Goal: Check status: Check status

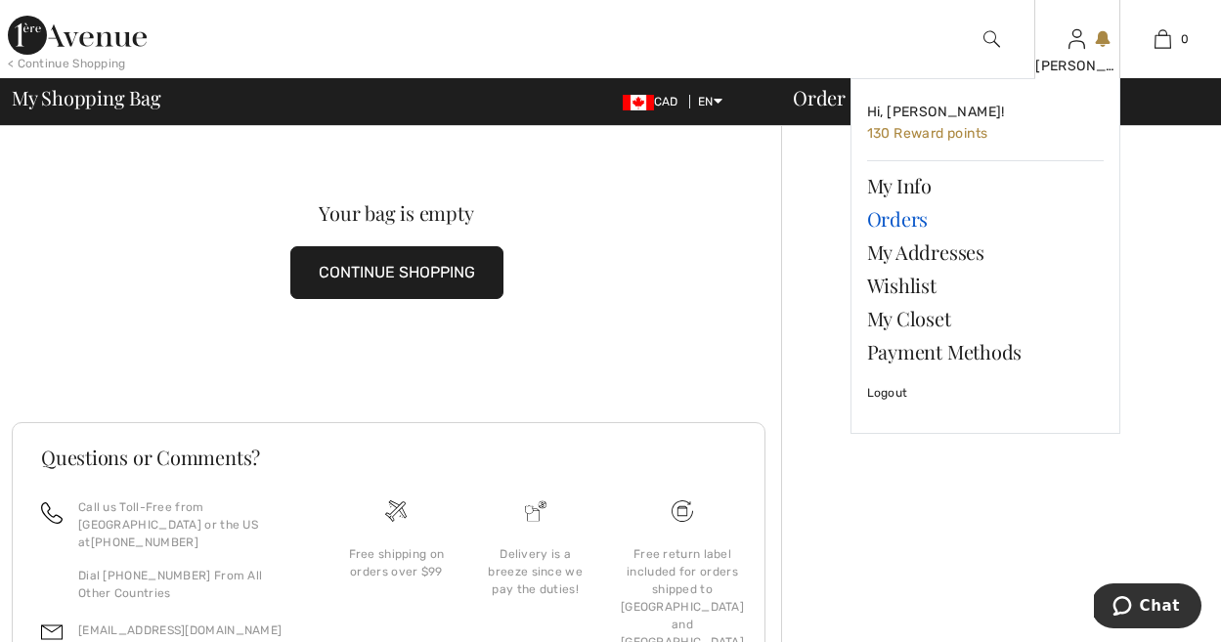
click at [896, 216] on link "Orders" at bounding box center [985, 218] width 237 height 33
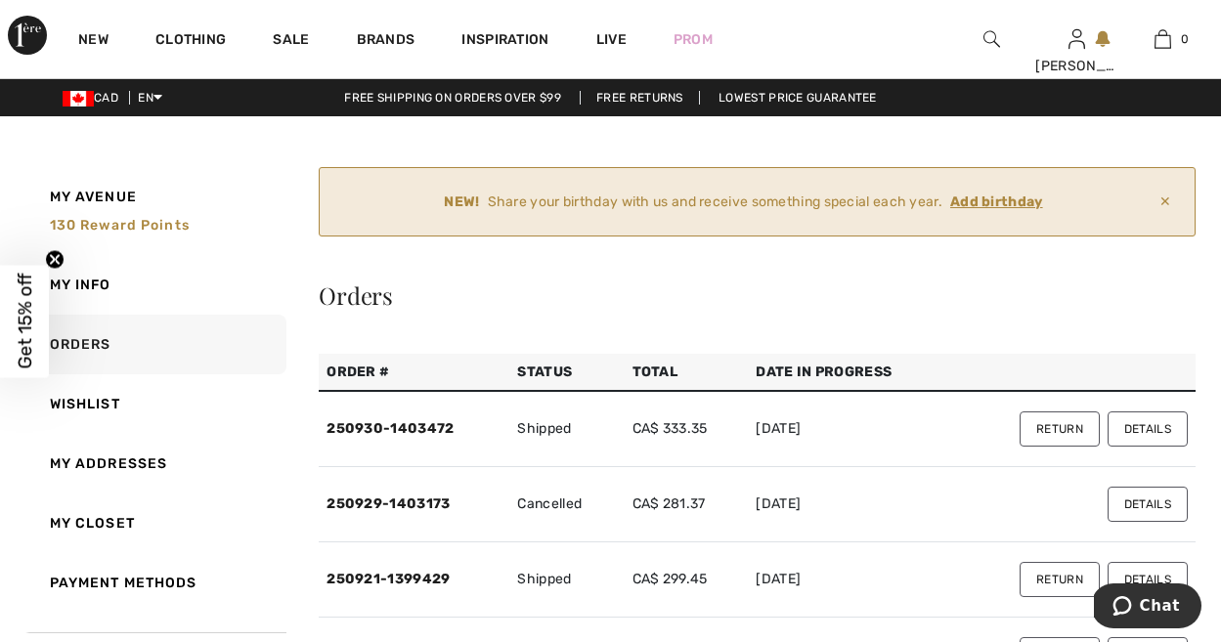
click at [1141, 432] on button "Details" at bounding box center [1148, 429] width 80 height 35
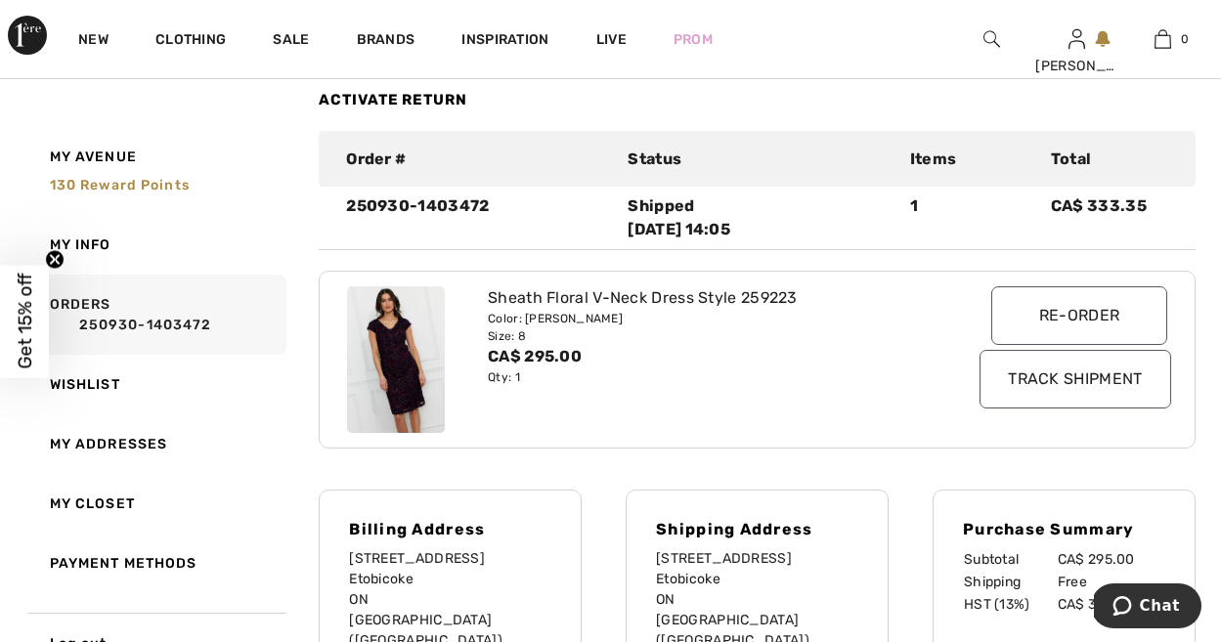
scroll to position [313, 0]
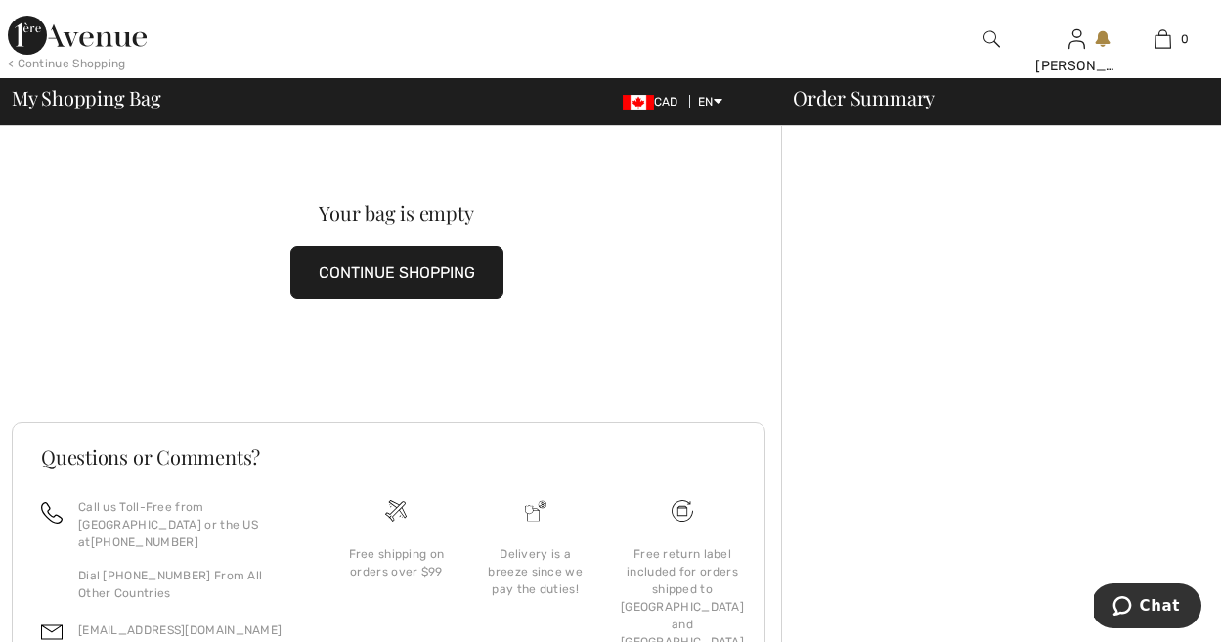
click at [850, 93] on div "Order Summary" at bounding box center [989, 98] width 440 height 20
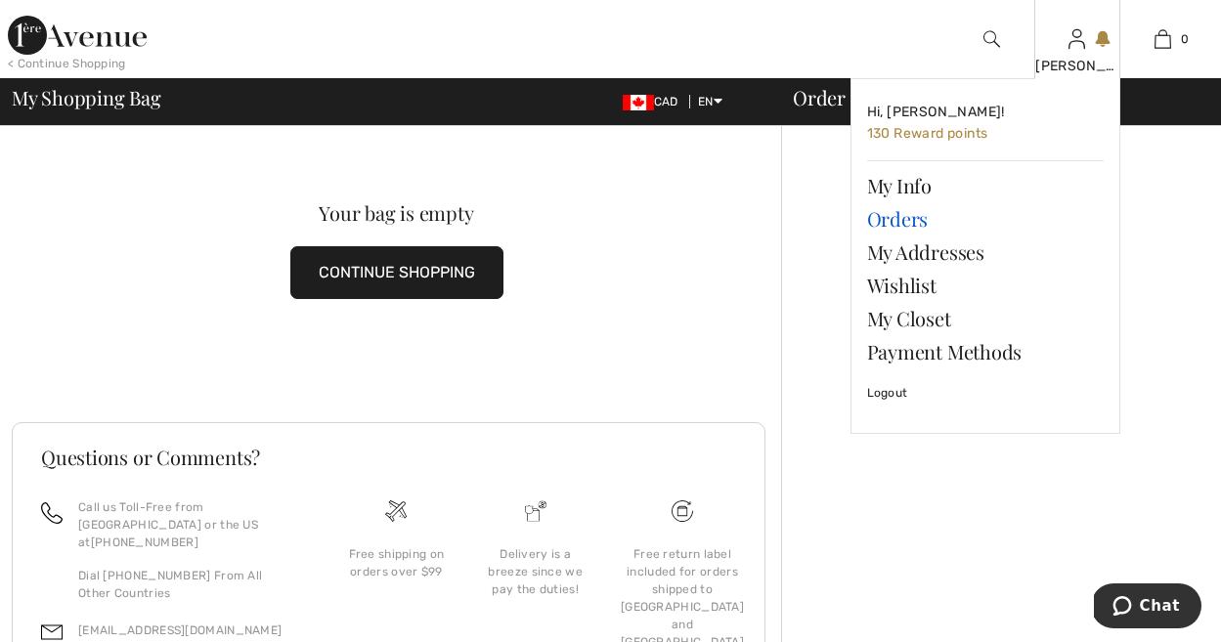
click at [901, 220] on link "Orders" at bounding box center [985, 218] width 237 height 33
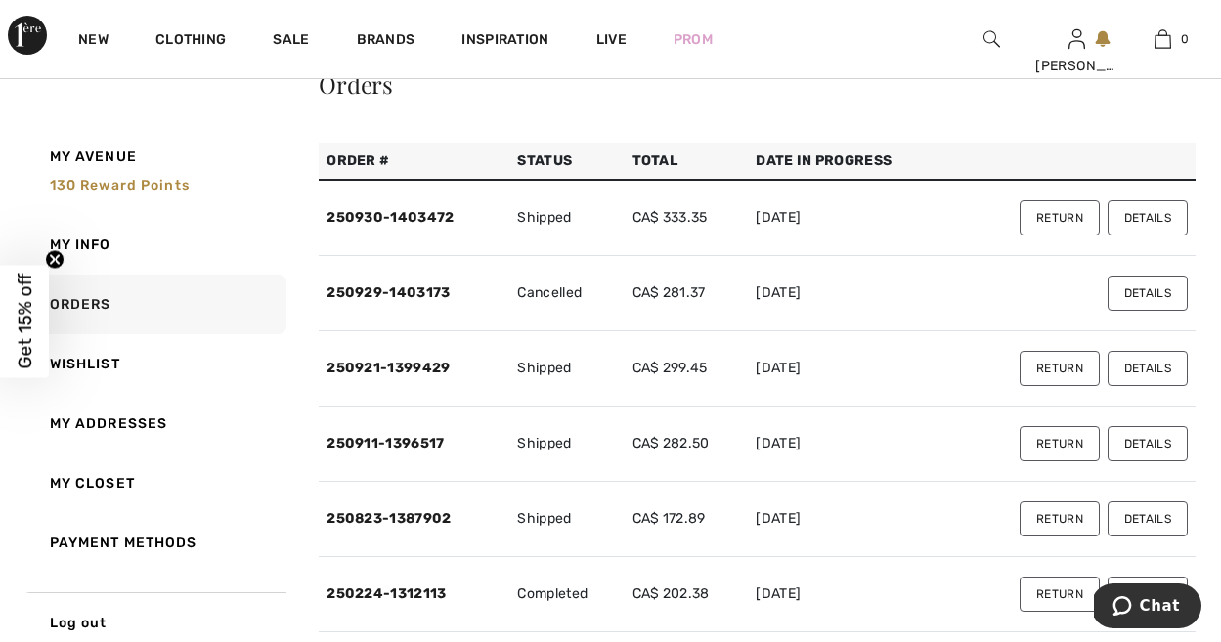
scroll to position [224, 0]
